Goal: Information Seeking & Learning: Learn about a topic

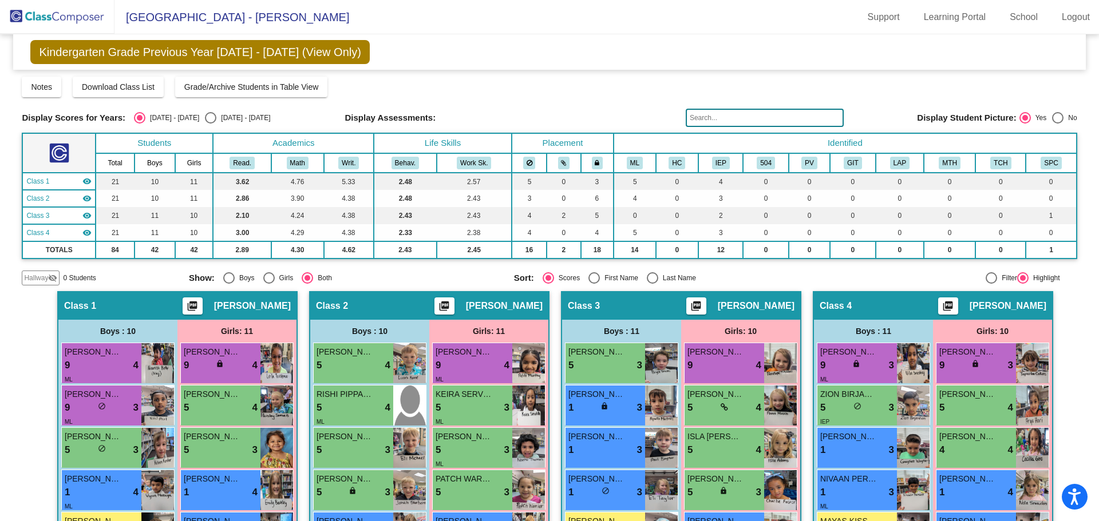
scroll to position [56, 0]
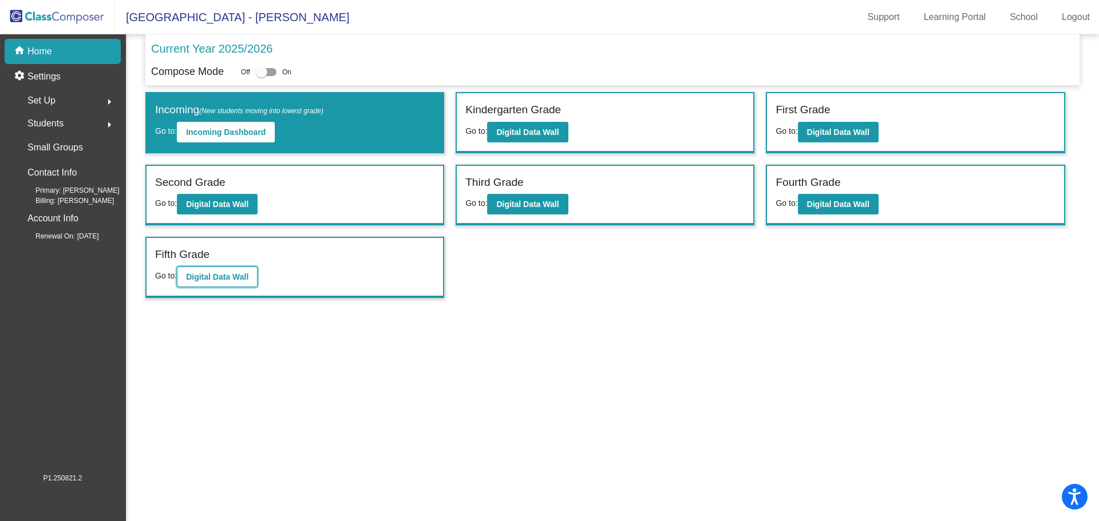
click at [189, 275] on b "Digital Data Wall" at bounding box center [217, 276] width 62 height 9
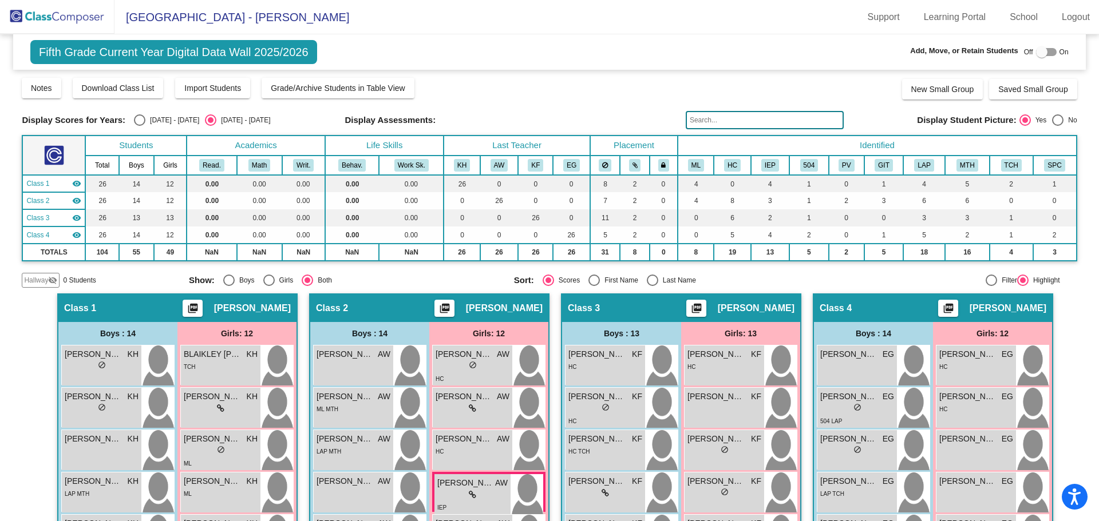
click at [134, 121] on div "Select an option" at bounding box center [139, 119] width 11 height 11
click at [139, 126] on input "[DATE] - [DATE]" at bounding box center [139, 126] width 1 height 1
radio input "true"
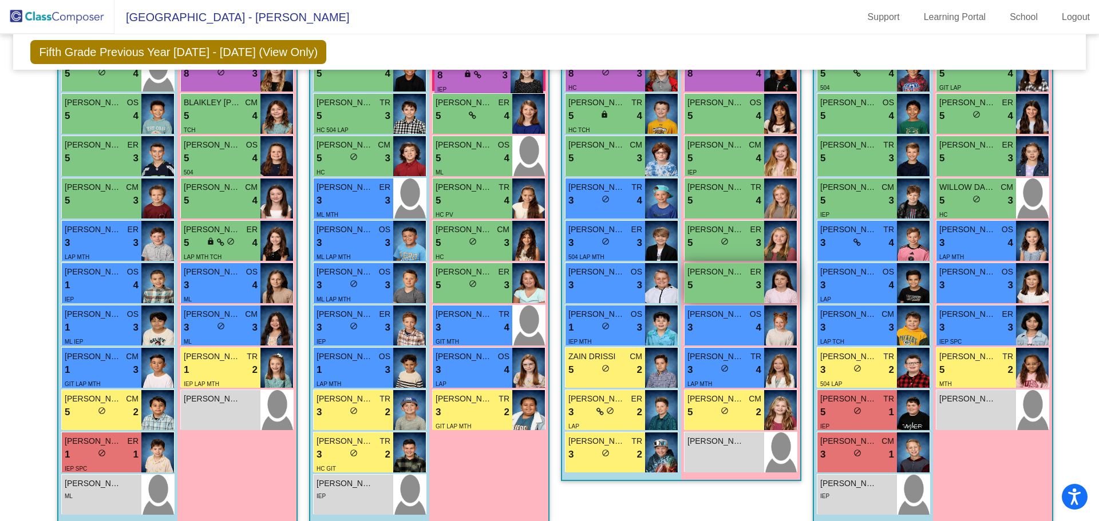
scroll to position [415, 0]
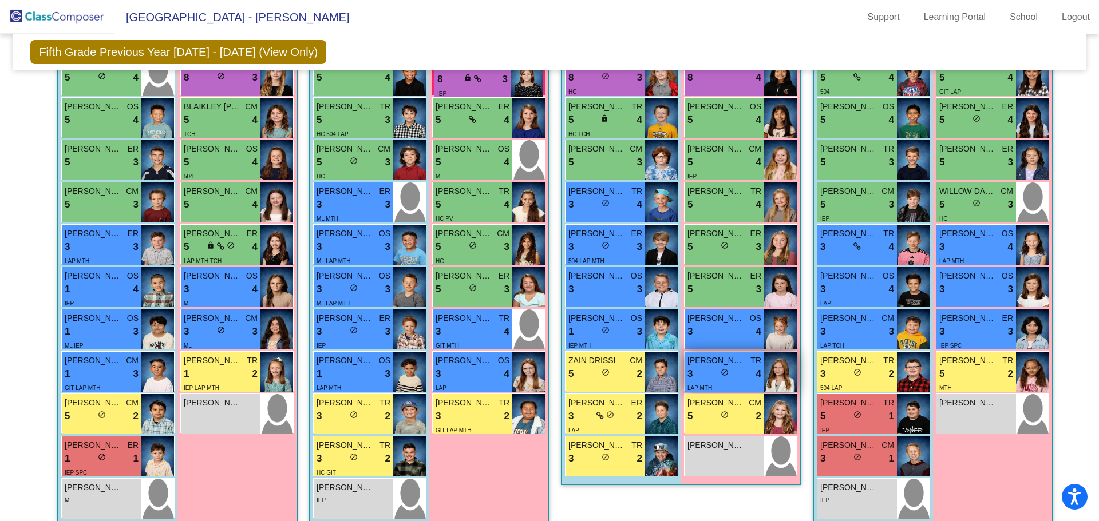
click at [767, 373] on img at bounding box center [780, 372] width 33 height 40
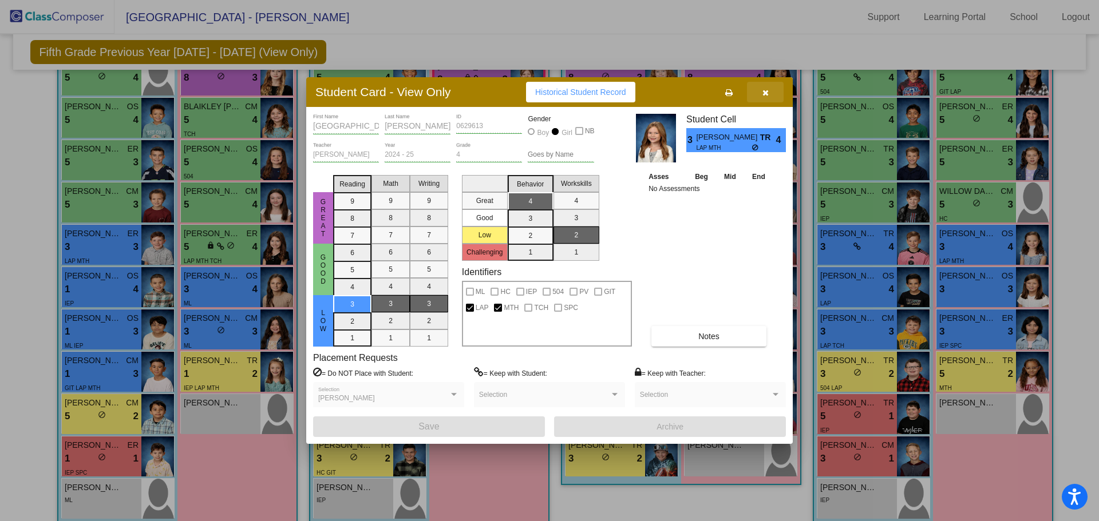
click at [759, 91] on button "button" at bounding box center [765, 92] width 37 height 21
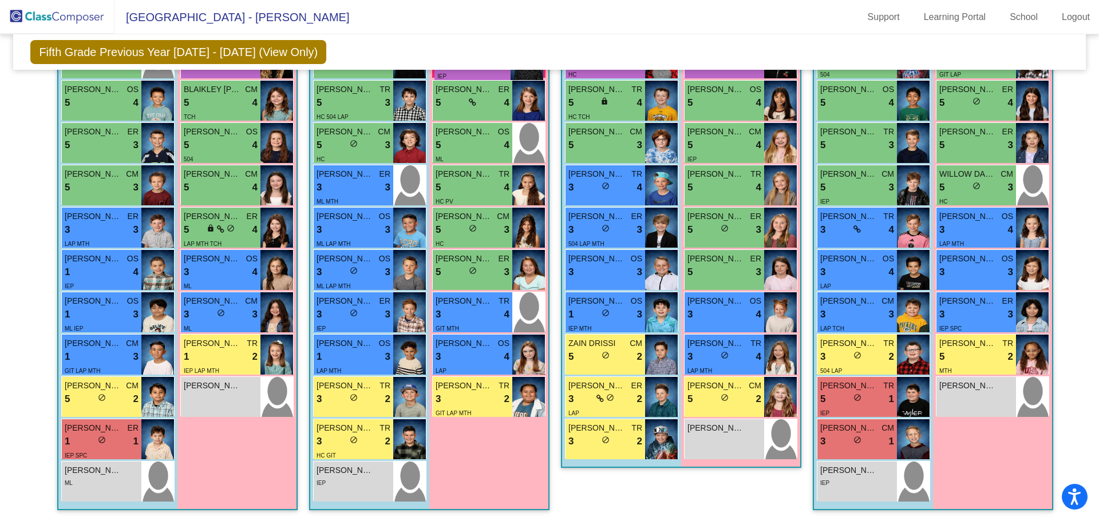
scroll to position [433, 0]
